Goal: Submit feedback/report problem

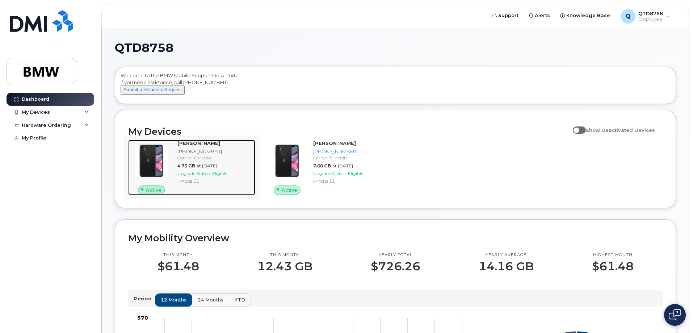
click at [201, 176] on span "Upgrade Status:" at bounding box center [193, 173] width 33 height 5
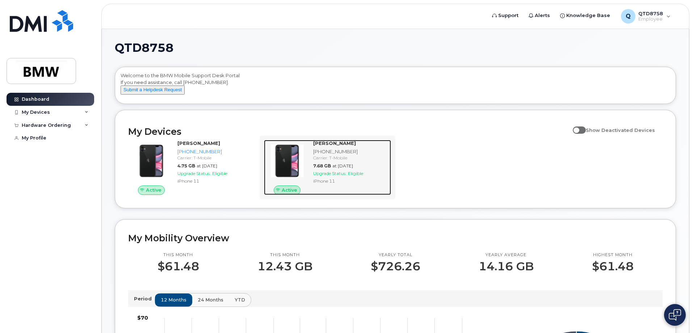
click at [357, 155] on div "[PHONE_NUMBER]" at bounding box center [350, 151] width 75 height 7
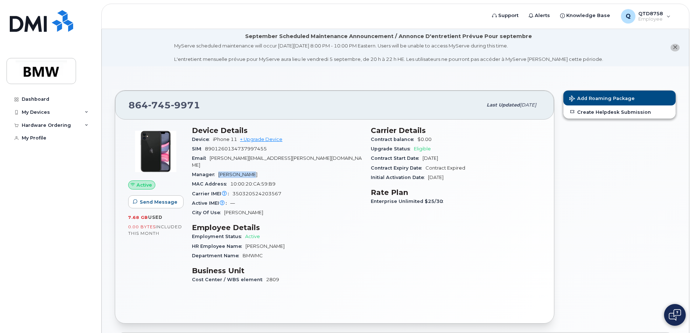
drag, startPoint x: 219, startPoint y: 167, endPoint x: 247, endPoint y: 169, distance: 28.0
click at [247, 170] on div "Manager [PERSON_NAME]" at bounding box center [277, 174] width 170 height 9
click at [315, 154] on div "Email [PERSON_NAME][EMAIL_ADDRESS][PERSON_NAME][DOMAIN_NAME]" at bounding box center [277, 162] width 170 height 16
click at [316, 156] on div "Email [PERSON_NAME][EMAIL_ADDRESS][PERSON_NAME][DOMAIN_NAME]" at bounding box center [277, 162] width 170 height 16
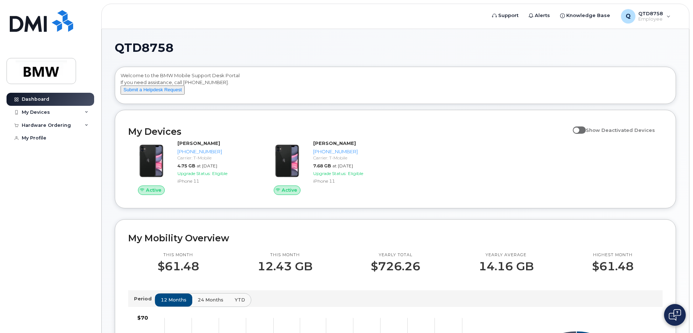
click at [583, 134] on span at bounding box center [579, 129] width 13 height 7
click at [579, 129] on input "Show Deactivated Devices" at bounding box center [576, 126] width 6 height 6
click at [586, 134] on span at bounding box center [579, 129] width 13 height 7
click at [579, 129] on input "Show Deactivated Devices" at bounding box center [576, 126] width 6 height 6
checkbox input "false"
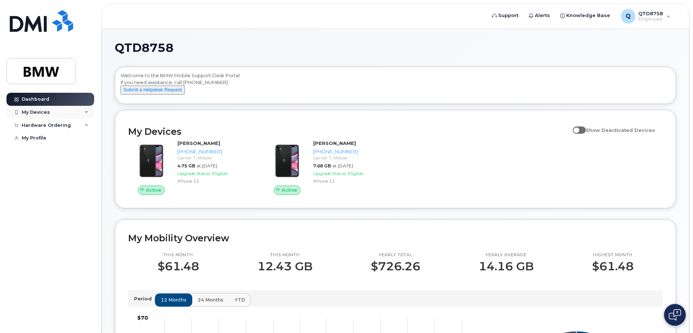
click at [53, 113] on div "My Devices" at bounding box center [51, 112] width 88 height 13
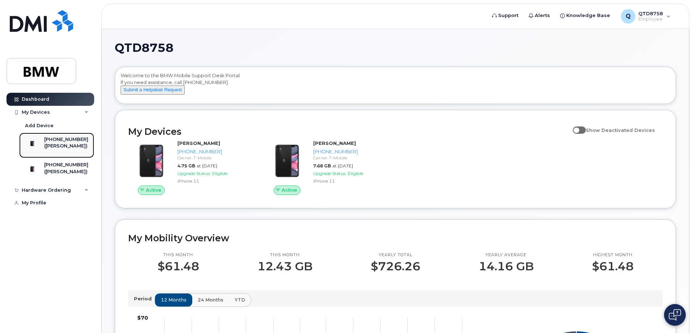
click at [68, 140] on div "[PHONE_NUMBER]" at bounding box center [66, 139] width 44 height 7
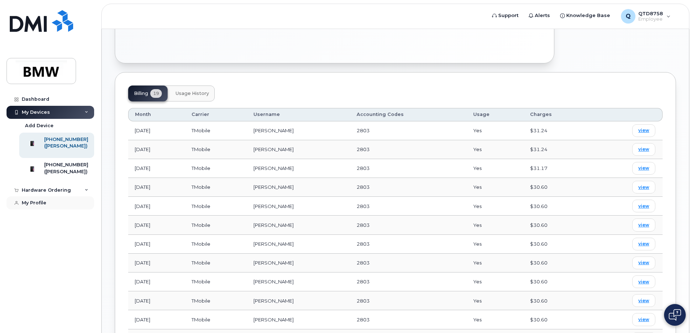
scroll to position [254, 0]
click at [48, 193] on div "Hardware Ordering" at bounding box center [46, 190] width 49 height 6
click at [33, 220] on div "My Profile" at bounding box center [34, 217] width 25 height 6
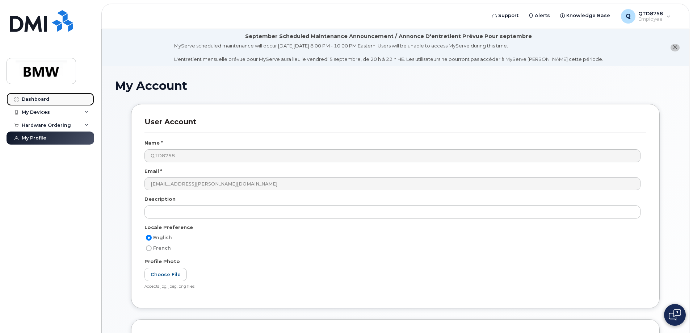
click at [41, 101] on div "Dashboard" at bounding box center [36, 99] width 28 height 6
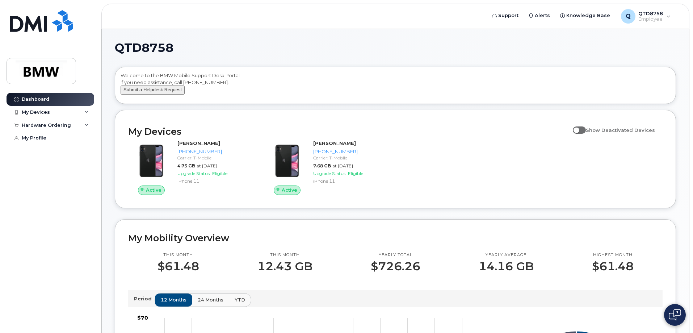
click at [162, 95] on button "Submit a Helpdesk Request" at bounding box center [153, 89] width 64 height 9
